Goal: Check status: Check status

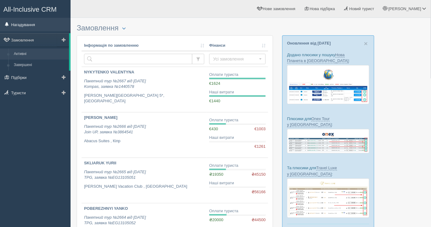
click at [31, 26] on link "Нагадування" at bounding box center [35, 25] width 71 height 14
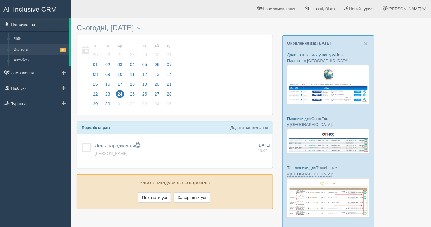
click at [22, 51] on link "Вильоти 64" at bounding box center [40, 49] width 58 height 11
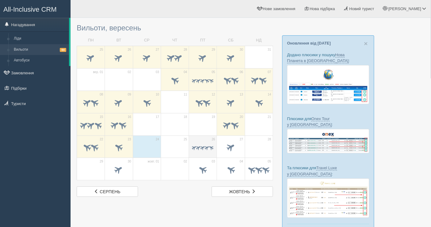
click at [203, 147] on span at bounding box center [203, 148] width 6 height 6
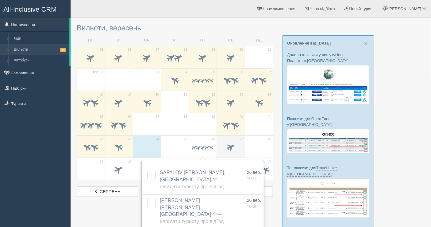
click at [228, 146] on span at bounding box center [231, 147] width 10 height 10
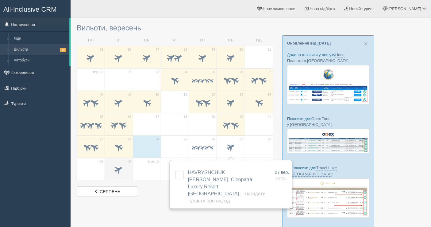
click at [126, 169] on span at bounding box center [118, 170] width 21 height 10
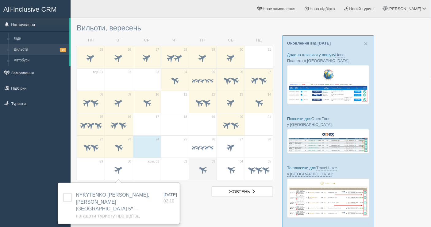
click at [203, 169] on span at bounding box center [203, 170] width 10 height 10
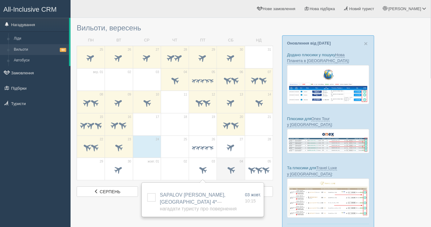
click at [229, 170] on span at bounding box center [231, 170] width 10 height 10
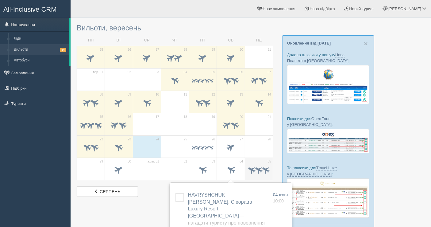
click at [256, 165] on span at bounding box center [259, 170] width 10 height 10
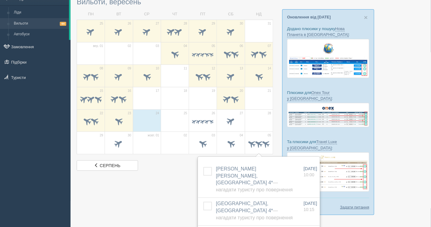
scroll to position [34, 0]
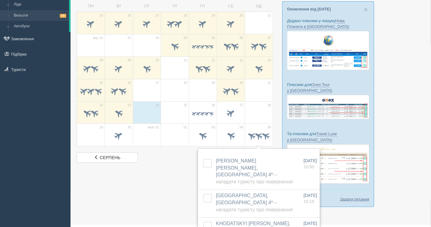
click at [175, 188] on div at bounding box center [251, 100] width 348 height 226
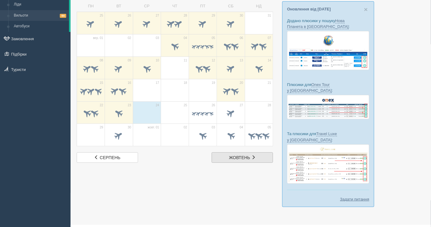
click at [263, 155] on link "жовт. жовтень" at bounding box center [242, 157] width 61 height 10
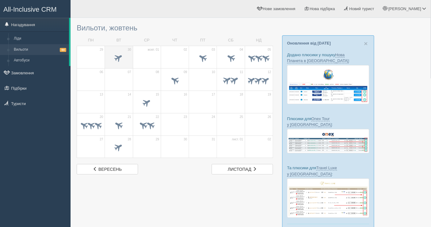
click at [121, 61] on span at bounding box center [118, 58] width 21 height 10
click at [235, 82] on span at bounding box center [235, 80] width 10 height 10
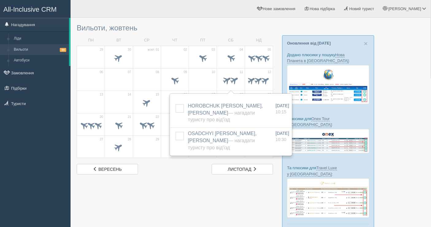
click at [184, 186] on div at bounding box center [251, 134] width 348 height 226
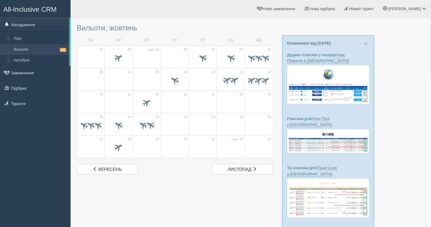
click at [149, 204] on div at bounding box center [251, 134] width 348 height 226
